Goal: Information Seeking & Learning: Learn about a topic

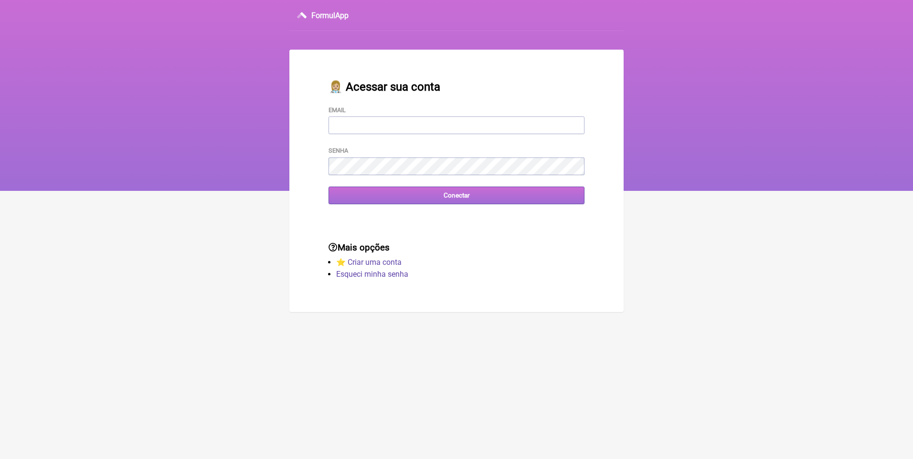
type input "[EMAIL_ADDRESS][DOMAIN_NAME]"
click at [392, 200] on input "Conectar" at bounding box center [456, 196] width 256 height 18
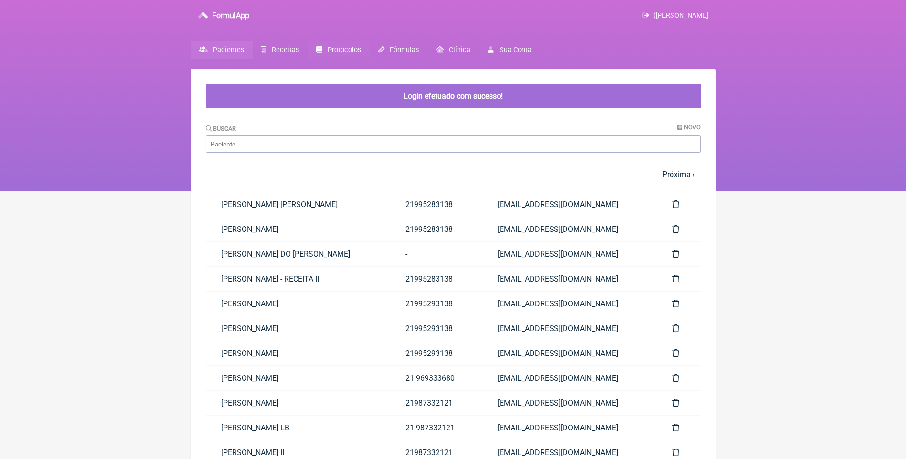
click at [337, 47] on span "Protocolos" at bounding box center [343, 50] width 33 height 8
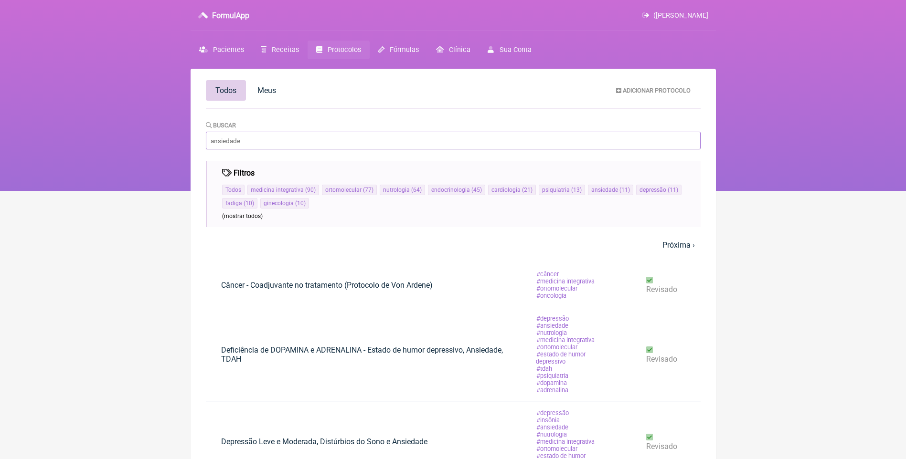
click at [300, 141] on input "Buscar" at bounding box center [453, 141] width 495 height 18
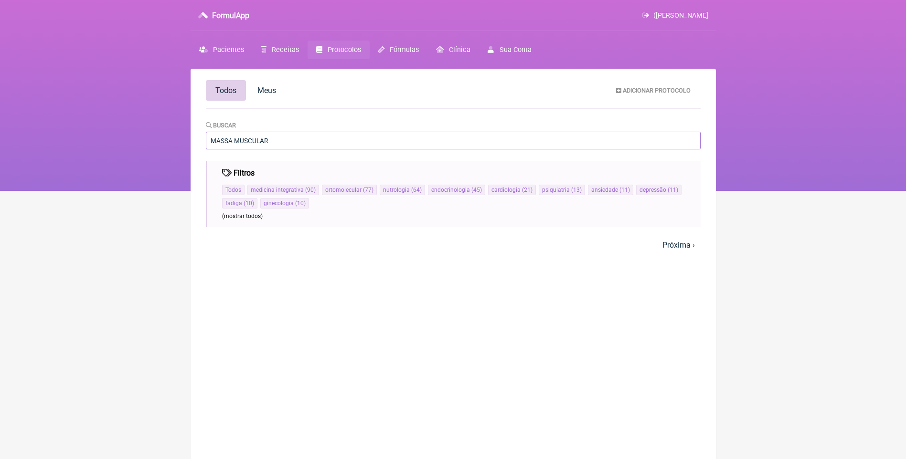
type input "MASSA MUSCULAR"
drag, startPoint x: 269, startPoint y: 140, endPoint x: 210, endPoint y: 141, distance: 59.7
click at [210, 141] on input "MASSA MUSCULAR" at bounding box center [453, 141] width 495 height 18
type input "HIPETROFIA"
click at [391, 53] on span "Fórmulas" at bounding box center [404, 50] width 29 height 8
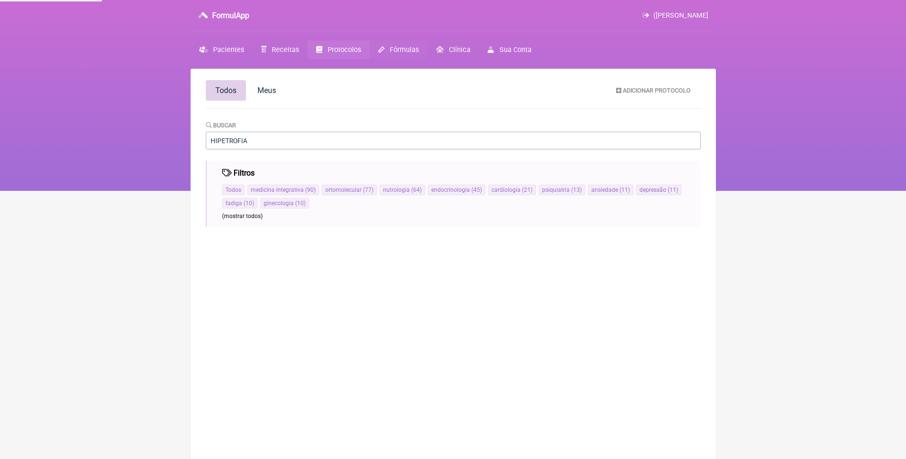
click at [392, 47] on span "Fórmulas" at bounding box center [404, 50] width 29 height 8
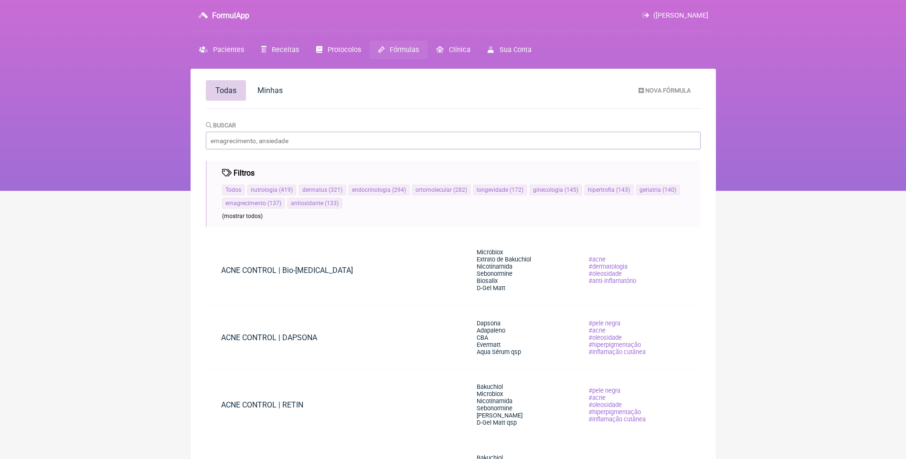
click at [390, 50] on span "Fórmulas" at bounding box center [404, 50] width 29 height 8
click at [274, 142] on input "Buscar" at bounding box center [453, 141] width 495 height 18
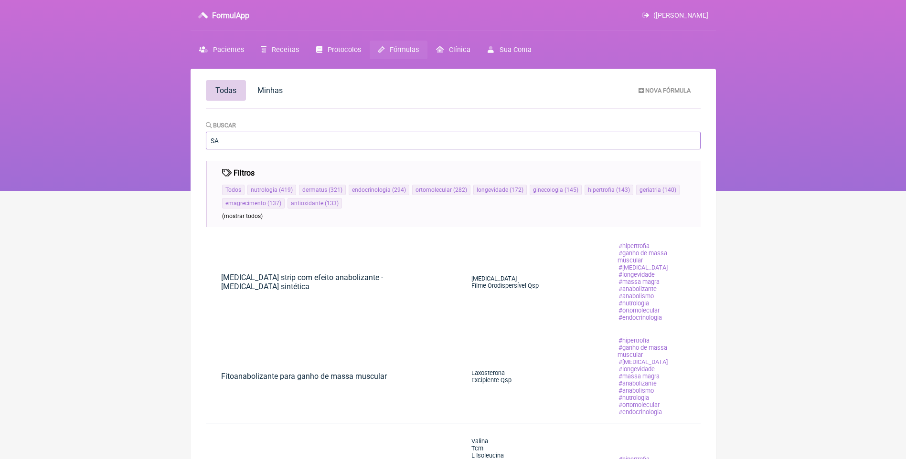
type input "S"
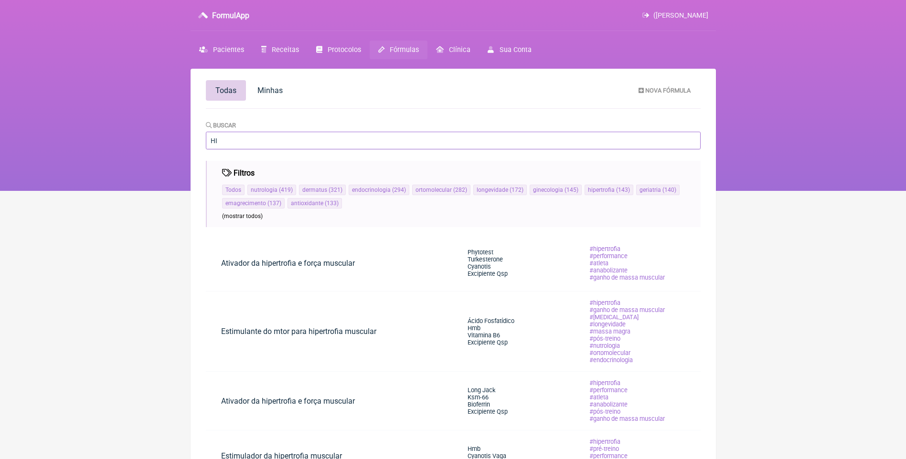
type input "H"
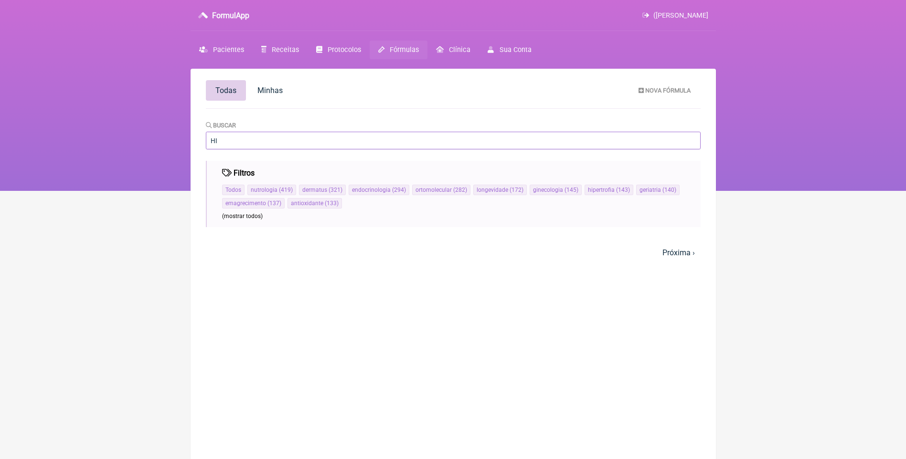
type input "H"
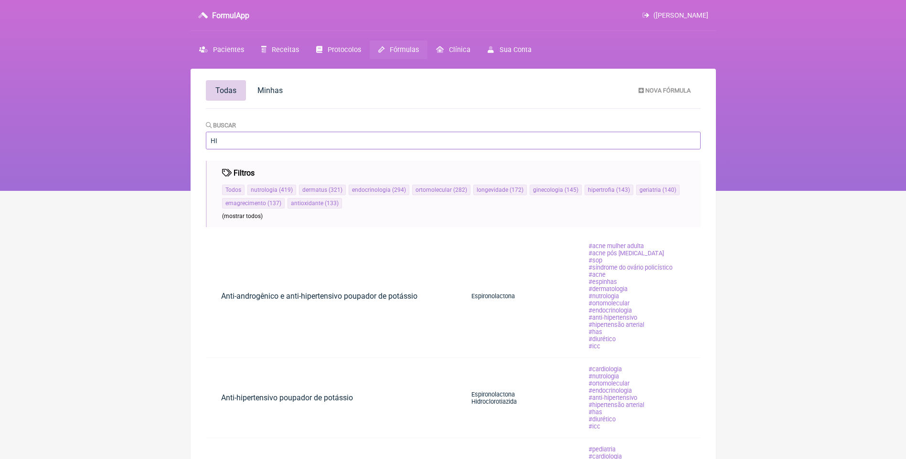
type input "H"
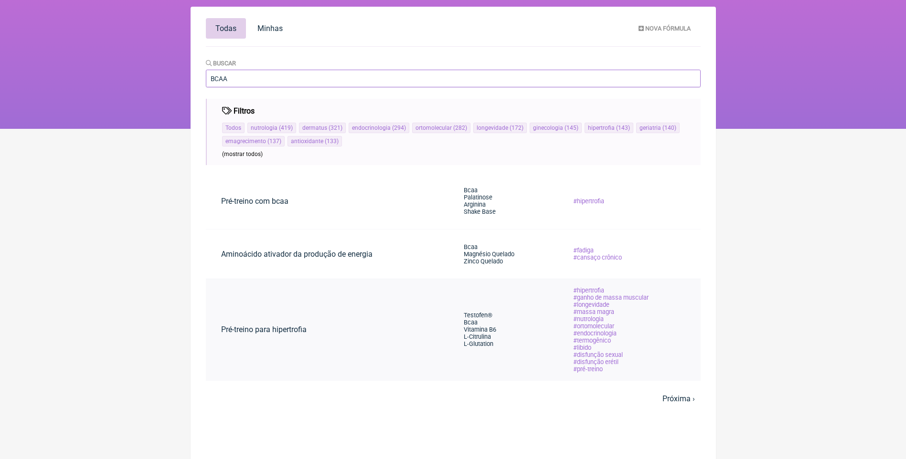
scroll to position [69, 0]
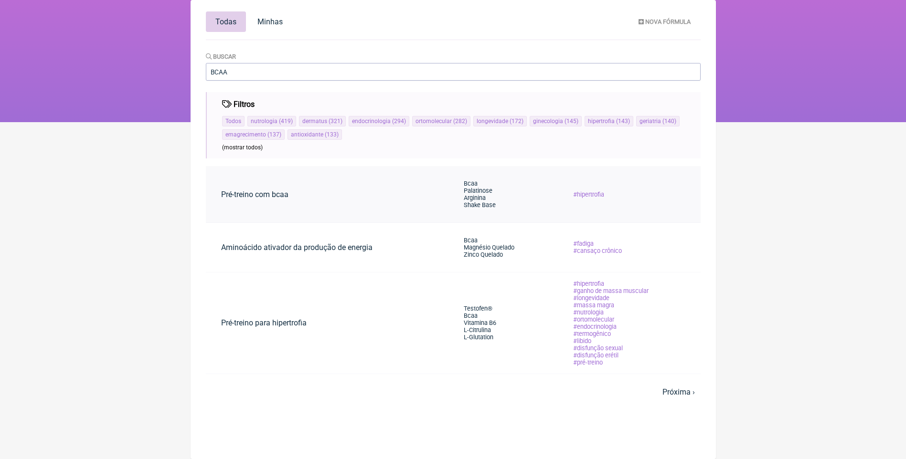
click at [346, 197] on td "Pré-treino com bcaa" at bounding box center [327, 194] width 243 height 56
click at [260, 82] on main "Todas Minhas Nova Fórmula Buscar BCAA Filtros Todos nutrologia ( 419 ) dermatus…" at bounding box center [452, 229] width 525 height 459
click at [257, 78] on input "BCAA" at bounding box center [453, 72] width 495 height 18
type input "B"
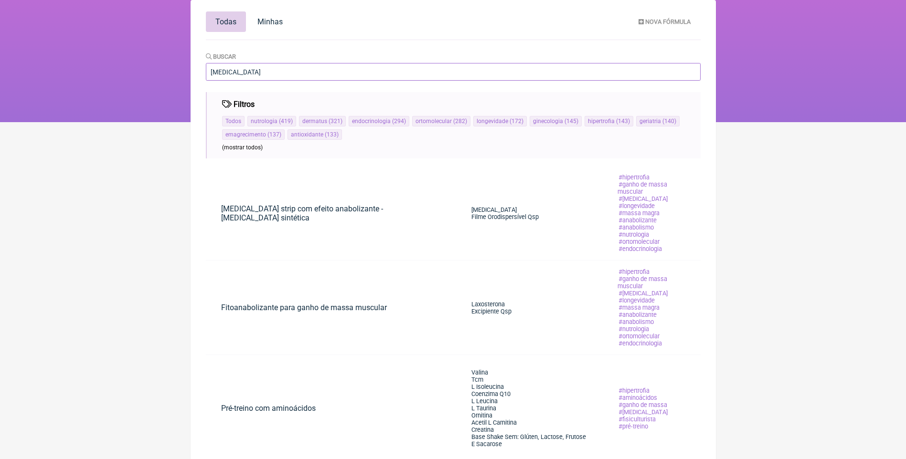
type input "SARCOPENIA"
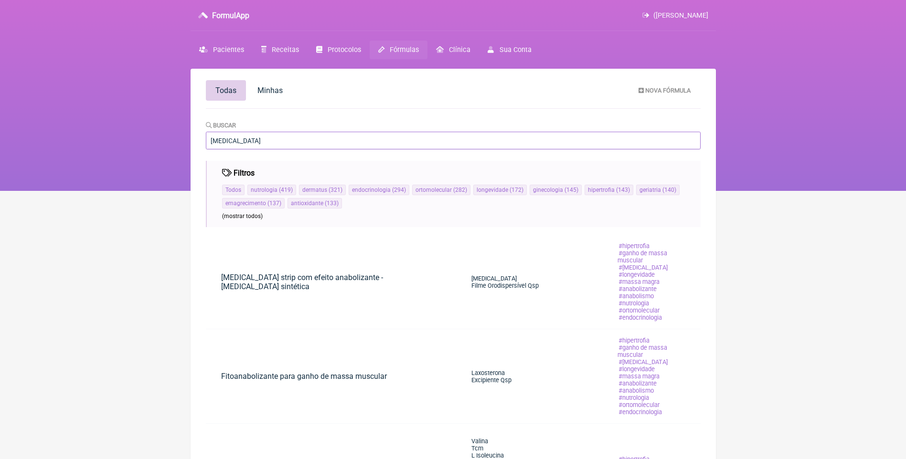
drag, startPoint x: 267, startPoint y: 140, endPoint x: 210, endPoint y: 141, distance: 57.8
click at [210, 141] on input "SARCOPENIA" at bounding box center [453, 141] width 495 height 18
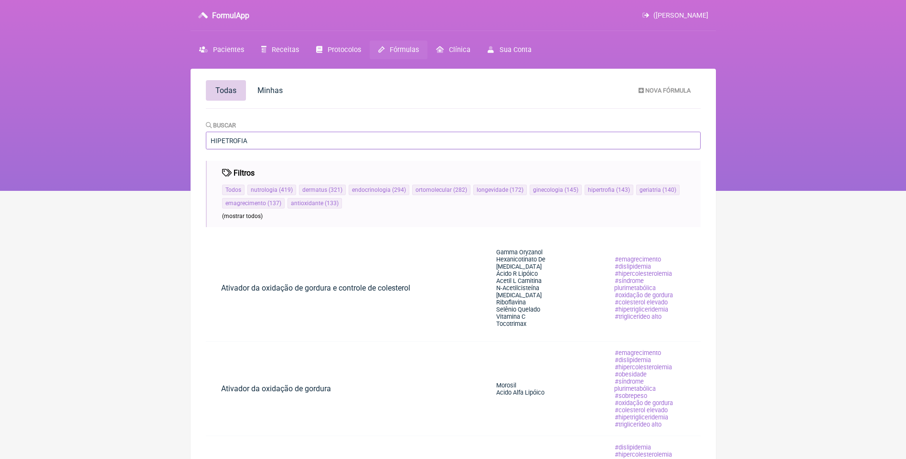
type input "HIPETROFIA"
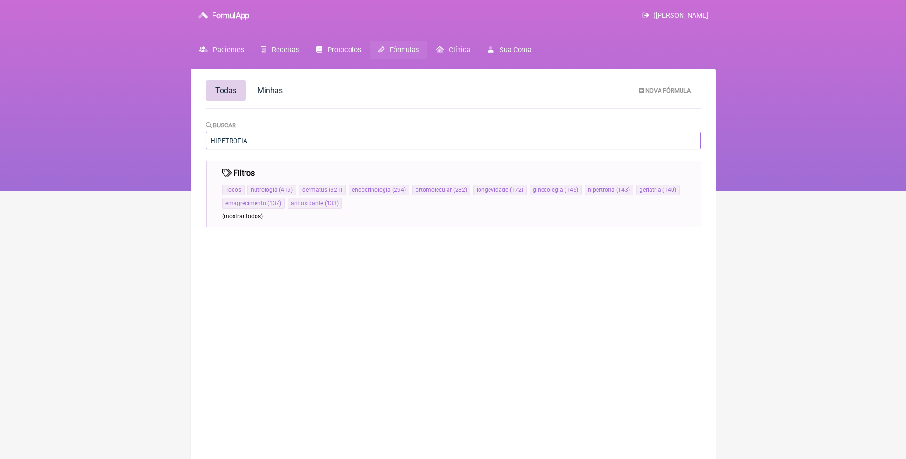
click at [271, 145] on input "HIPETROFIA" at bounding box center [453, 141] width 495 height 18
type input "H"
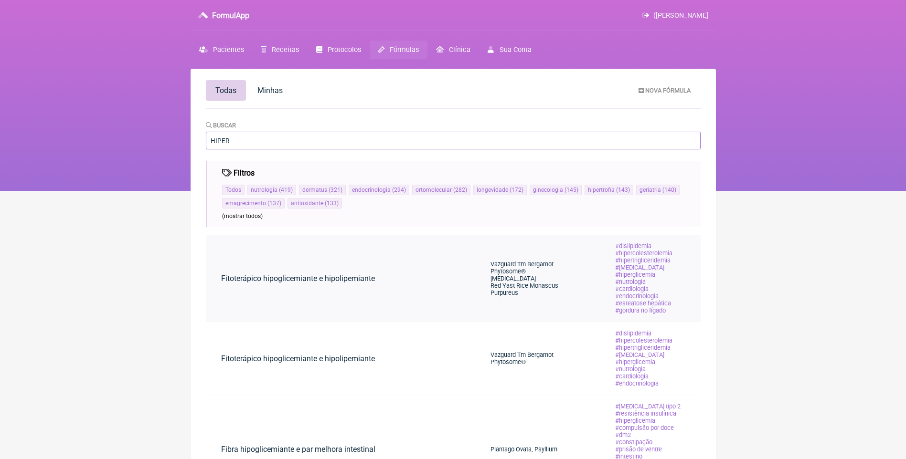
scroll to position [48, 0]
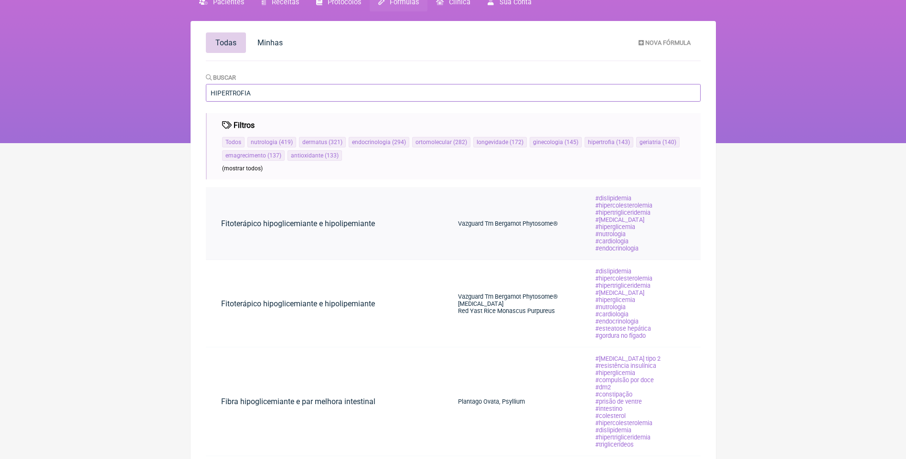
type input "HIPERTROFIA"
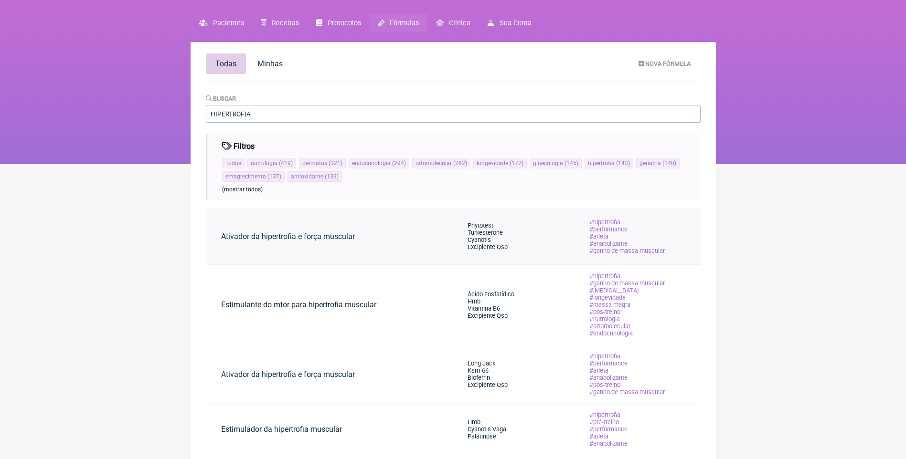
scroll to position [48, 0]
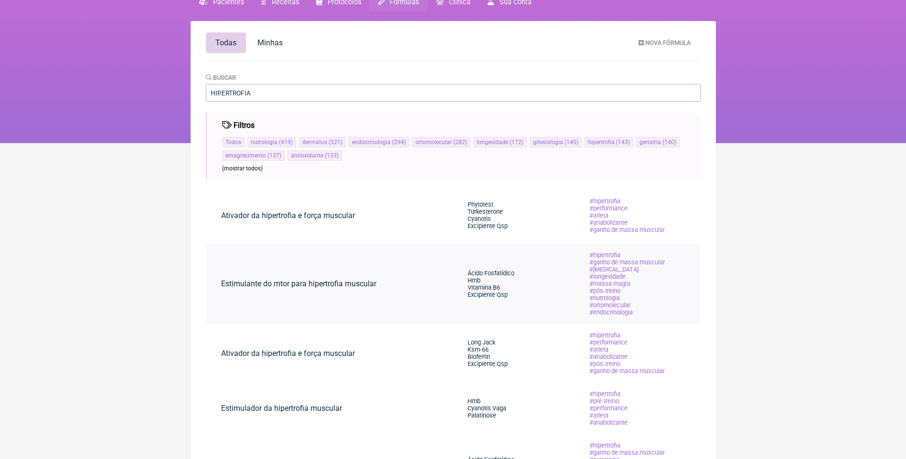
click at [347, 283] on link "Estimulante do mtor para hipertrofia muscular" at bounding box center [299, 284] width 186 height 24
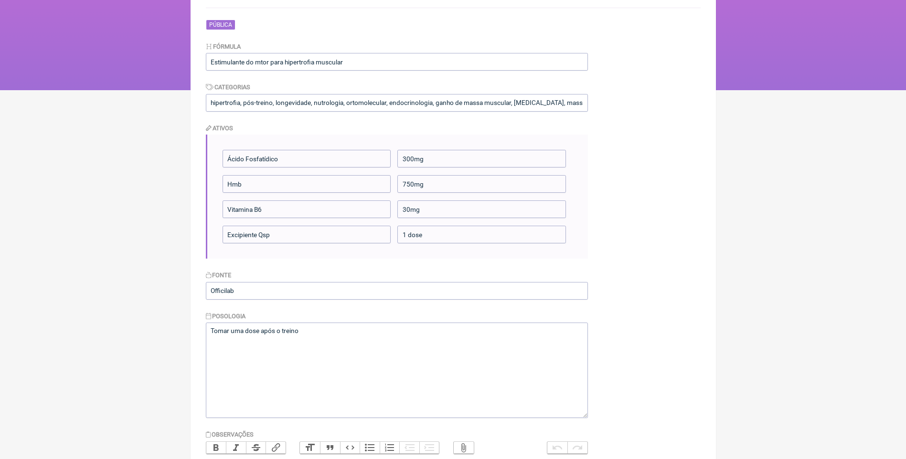
scroll to position [100, 0]
drag, startPoint x: 227, startPoint y: 163, endPoint x: 310, endPoint y: 174, distance: 84.2
click at [310, 174] on ul "Ácido Fosfatídico 300mg Hmb 750mg Vitamina B6 30mg Excipiente Qsp 1 dose" at bounding box center [397, 197] width 350 height 94
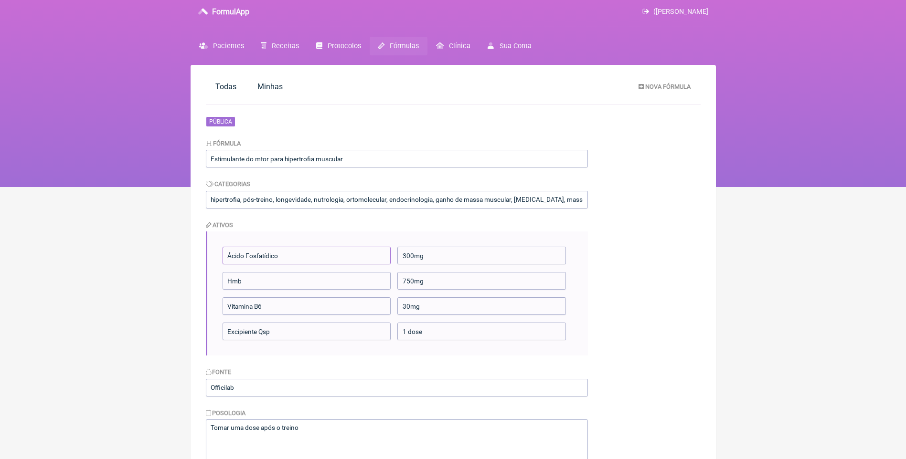
scroll to position [0, 0]
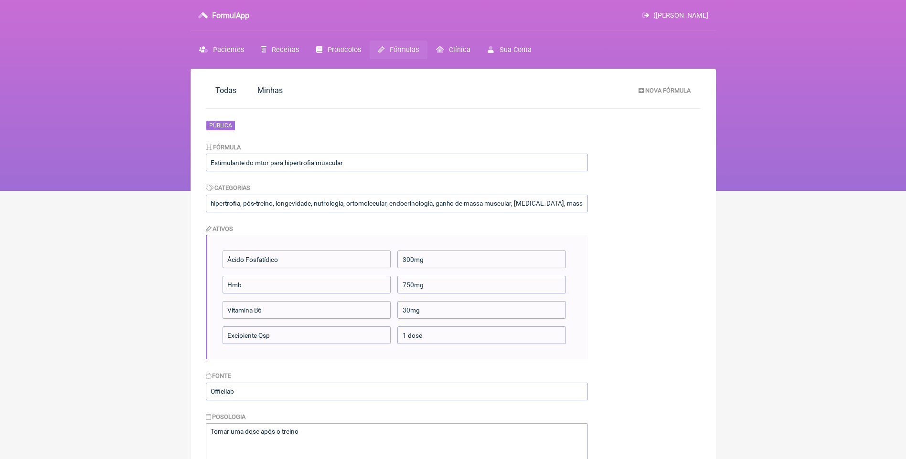
click at [383, 48] on link "Fórmulas" at bounding box center [398, 50] width 58 height 19
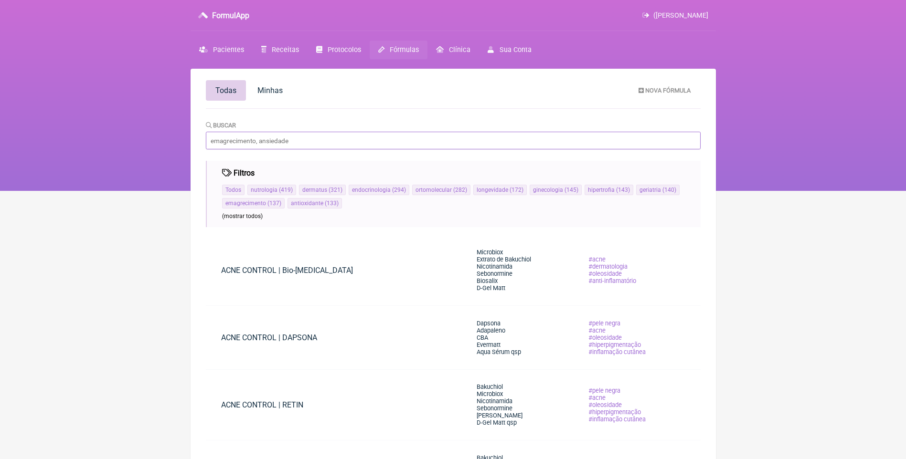
drag, startPoint x: 334, startPoint y: 146, endPoint x: 262, endPoint y: 140, distance: 71.8
click at [262, 140] on input "Buscar" at bounding box center [453, 141] width 495 height 18
type input "BCAA"
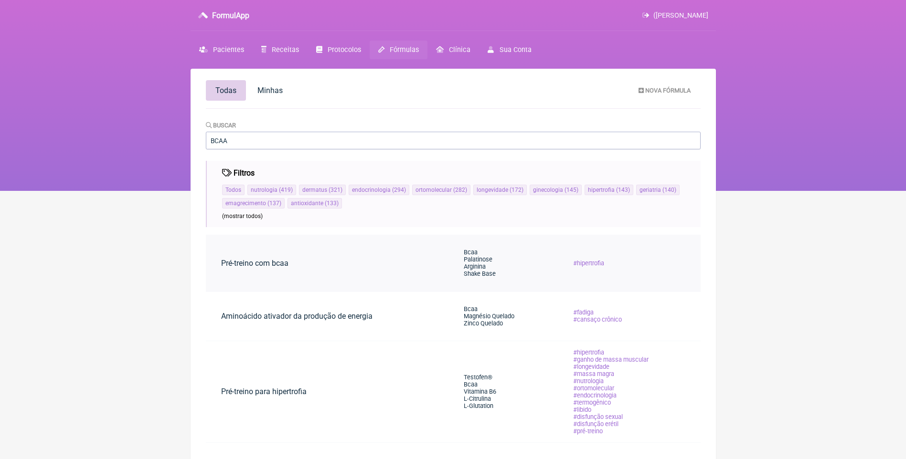
click at [476, 265] on span "Arginina" at bounding box center [475, 266] width 22 height 7
